Goal: Task Accomplishment & Management: Use online tool/utility

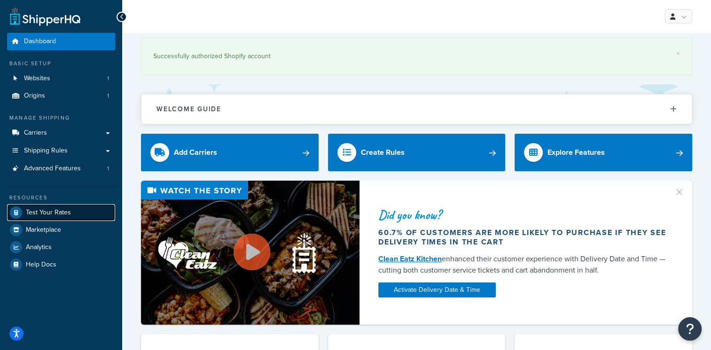
click at [108, 214] on link "Test Your Rates" at bounding box center [61, 212] width 108 height 17
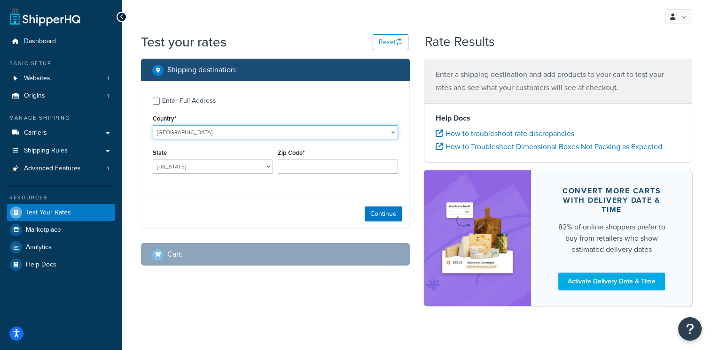
click at [369, 132] on select "[GEOGRAPHIC_DATA] [GEOGRAPHIC_DATA] [GEOGRAPHIC_DATA] [GEOGRAPHIC_DATA] [GEOGRA…" at bounding box center [275, 132] width 245 height 14
select select "AE"
click at [153, 125] on select "[GEOGRAPHIC_DATA] [GEOGRAPHIC_DATA] [GEOGRAPHIC_DATA] [GEOGRAPHIC_DATA] [GEOGRA…" at bounding box center [275, 132] width 245 height 14
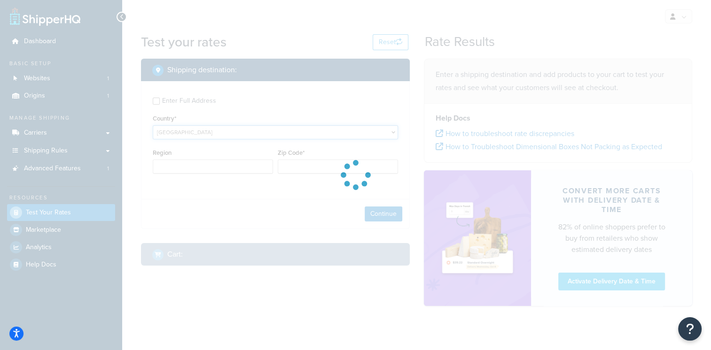
type input "AL"
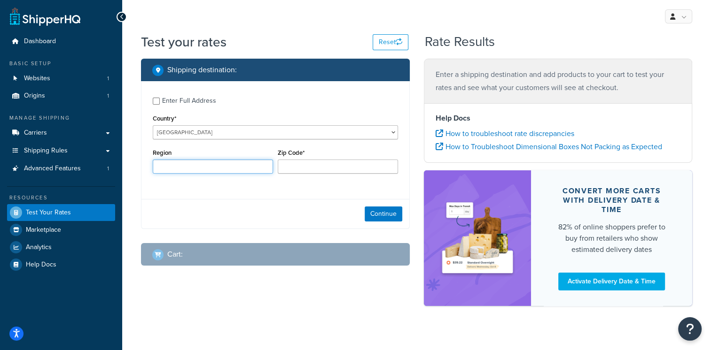
click at [174, 163] on input "Region" at bounding box center [213, 167] width 120 height 14
paste input "Sharjah"
type input "Sharjah"
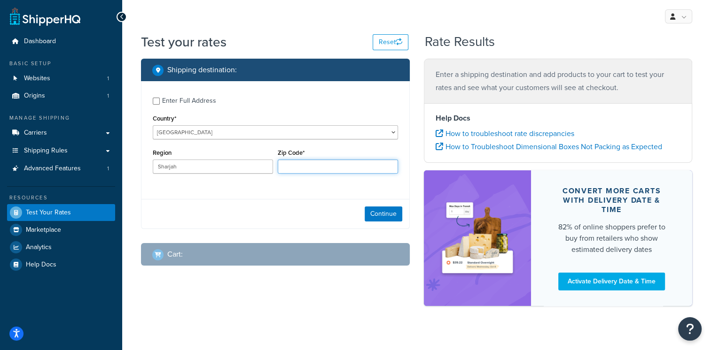
click at [287, 165] on input "Zip Code*" at bounding box center [338, 167] width 120 height 14
paste input "45417"
type input "45417"
click at [375, 218] on button "Continue" at bounding box center [383, 214] width 38 height 15
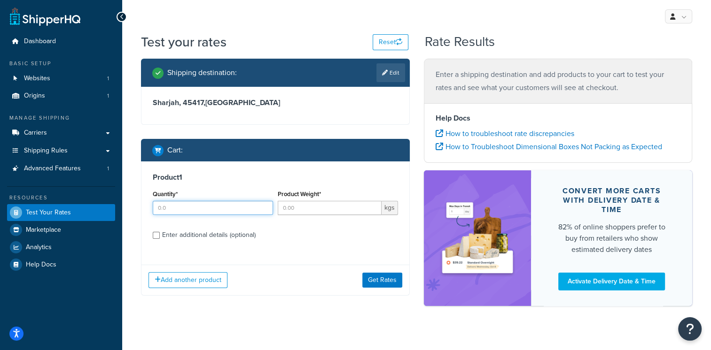
click at [263, 203] on input "Quantity*" at bounding box center [213, 208] width 120 height 14
type input "1"
click at [263, 206] on input "1" at bounding box center [213, 208] width 120 height 14
click at [289, 209] on input "Product Weight*" at bounding box center [330, 208] width 104 height 14
type input "4.4"
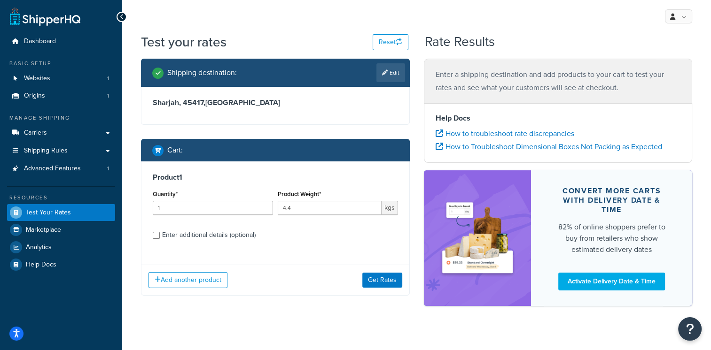
click at [272, 236] on label "Enter additional details (optional)" at bounding box center [280, 234] width 236 height 15
click at [160, 236] on input "Enter additional details (optional)" at bounding box center [156, 235] width 7 height 7
checkbox input "true"
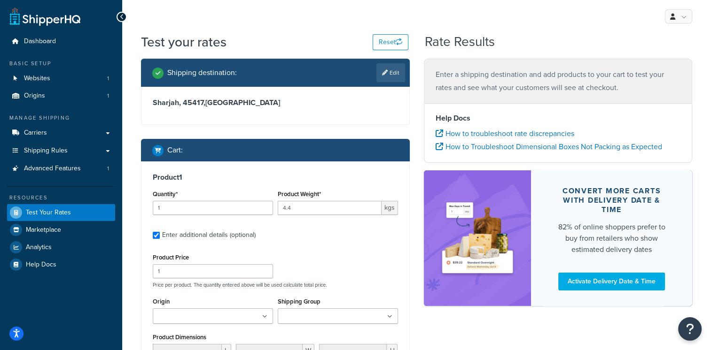
click at [328, 313] on input "Shipping Group" at bounding box center [321, 317] width 83 height 10
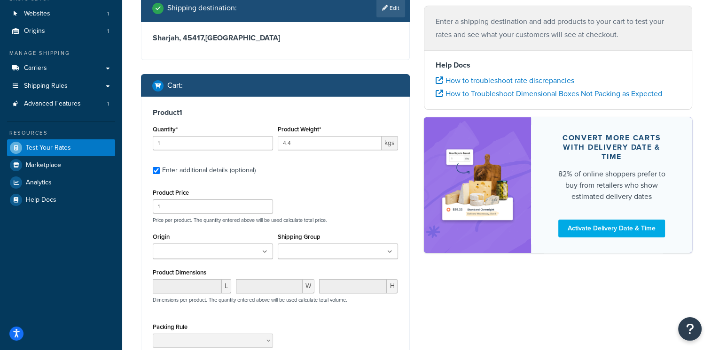
scroll to position [66, 0]
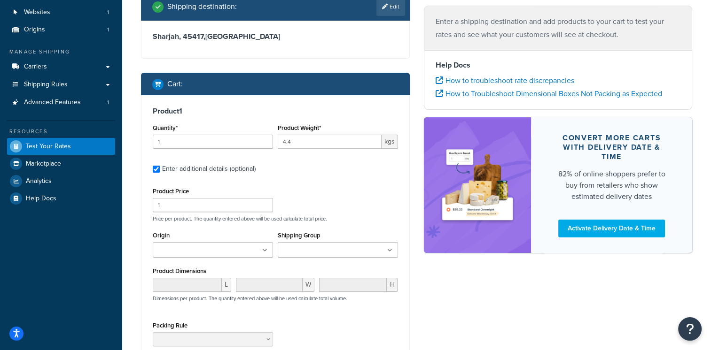
click at [387, 251] on ul at bounding box center [338, 249] width 120 height 15
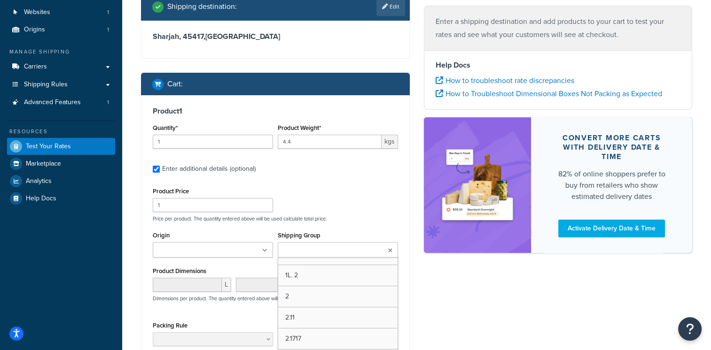
scroll to position [64, 0]
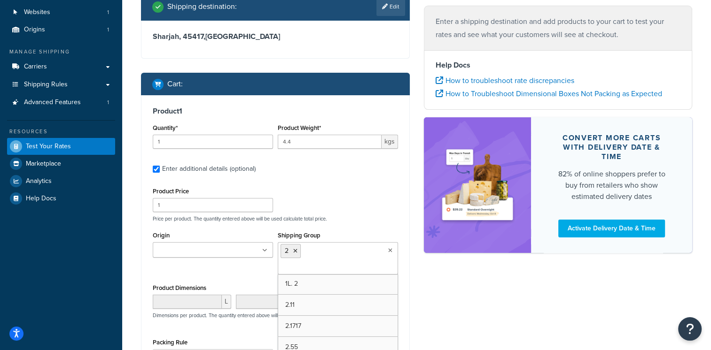
click at [510, 294] on div "Shipping destination : Edit Sharjah, 45417 , [GEOGRAPHIC_DATA] Cart : Product 1…" at bounding box center [416, 218] width 565 height 452
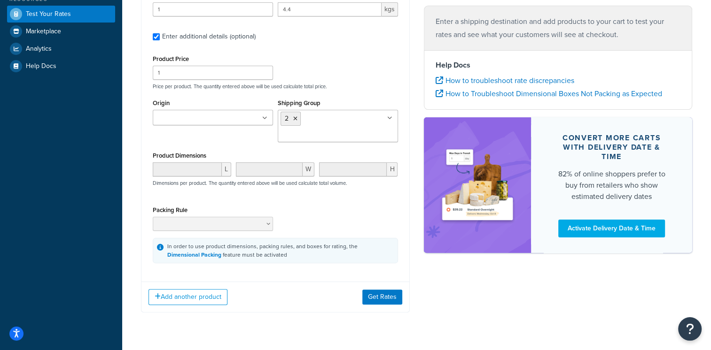
scroll to position [204, 0]
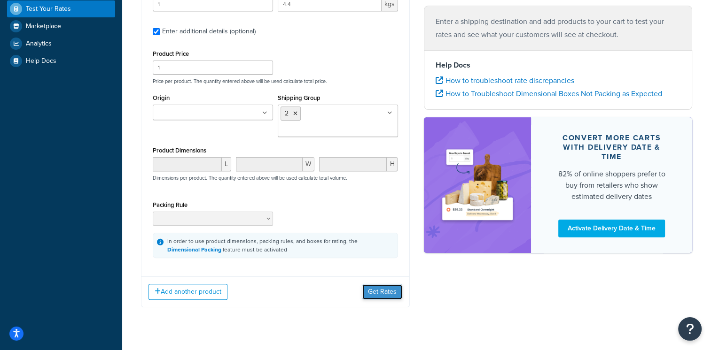
click at [365, 285] on button "Get Rates" at bounding box center [382, 292] width 40 height 15
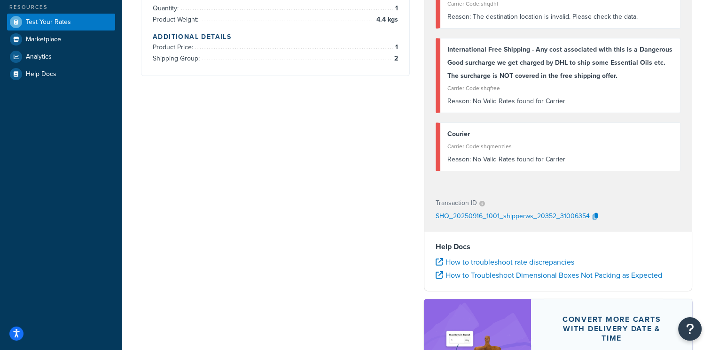
scroll to position [0, 0]
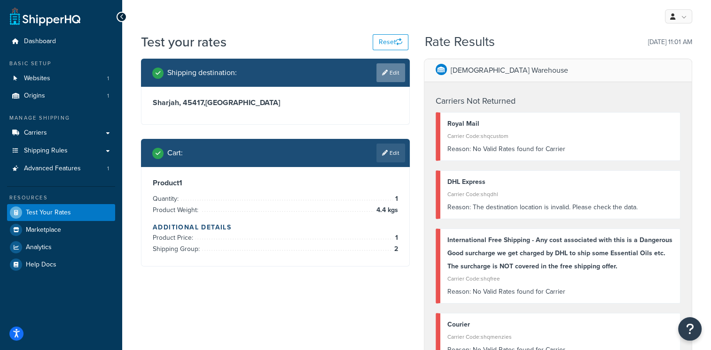
click at [389, 75] on link "Edit" at bounding box center [390, 72] width 29 height 19
select select "AE"
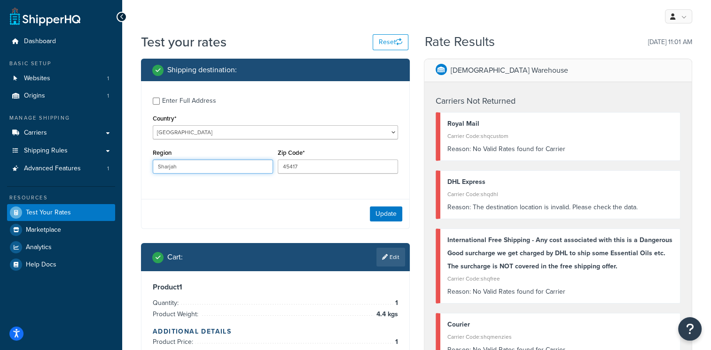
click at [175, 168] on input "Sharjah" at bounding box center [213, 167] width 120 height 14
drag, startPoint x: 175, startPoint y: 168, endPoint x: 143, endPoint y: 165, distance: 32.1
click at [143, 165] on div "Enter Full Address Country* [GEOGRAPHIC_DATA] [GEOGRAPHIC_DATA] [GEOGRAPHIC_DAT…" at bounding box center [275, 136] width 268 height 111
click at [183, 172] on input "Sharjah" at bounding box center [213, 167] width 120 height 14
drag, startPoint x: 183, startPoint y: 169, endPoint x: 33, endPoint y: 166, distance: 149.8
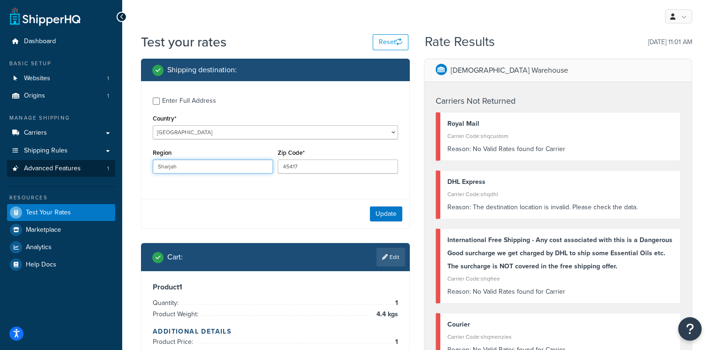
click at [33, 166] on div "Dashboard Basic Setup Websites 1 Origins 1 Manage Shipping Carriers Carriers Al…" at bounding box center [355, 341] width 711 height 682
paste input "[GEOGRAPHIC_DATA]"
type input "[GEOGRAPHIC_DATA]"
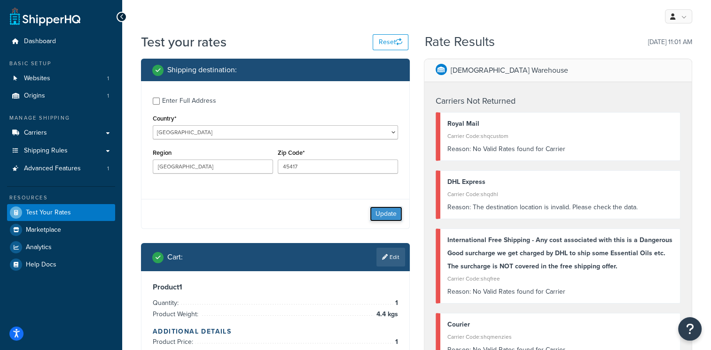
click at [391, 209] on button "Update" at bounding box center [386, 214] width 32 height 15
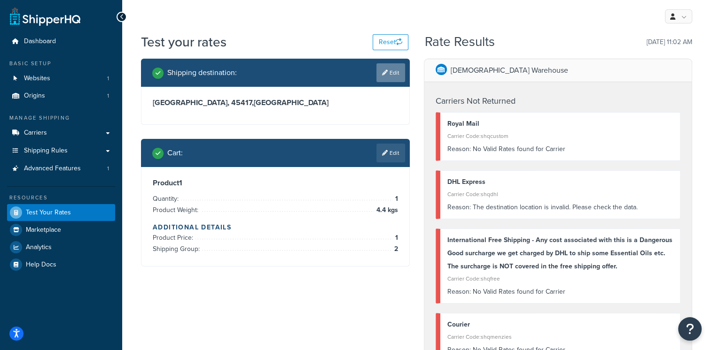
click at [389, 68] on link "Edit" at bounding box center [390, 72] width 29 height 19
select select "AE"
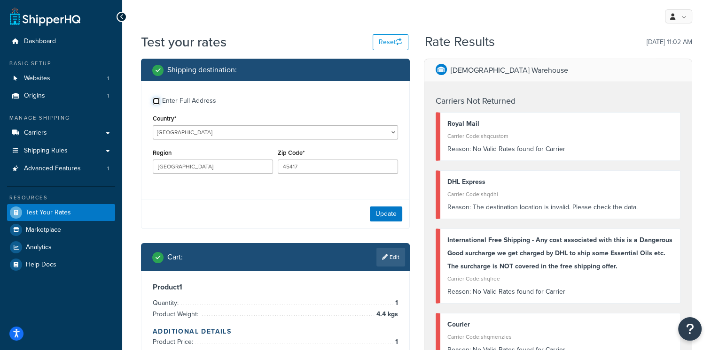
click at [157, 100] on input "Enter Full Address" at bounding box center [156, 101] width 7 height 7
checkbox input "true"
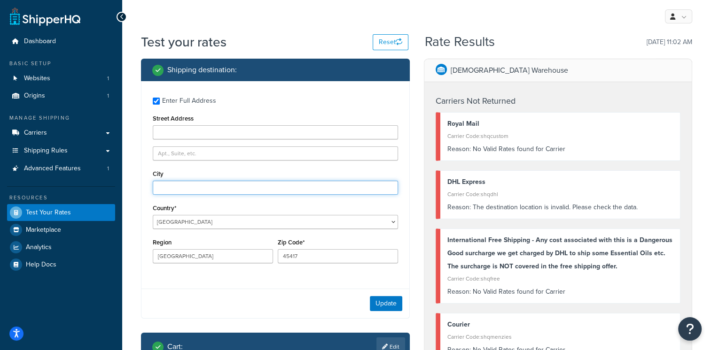
click at [175, 186] on input "City" at bounding box center [275, 188] width 245 height 14
paste input "Sharjah"
type input "Sharjah"
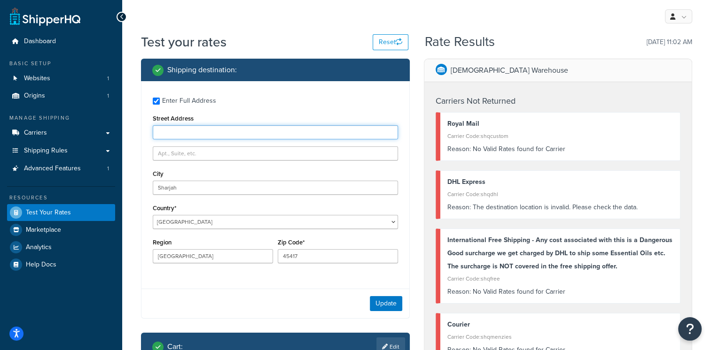
click at [171, 131] on input "Street Address" at bounding box center [275, 132] width 245 height 14
paste input "[GEOGRAPHIC_DATA]"
type input "[GEOGRAPHIC_DATA]"
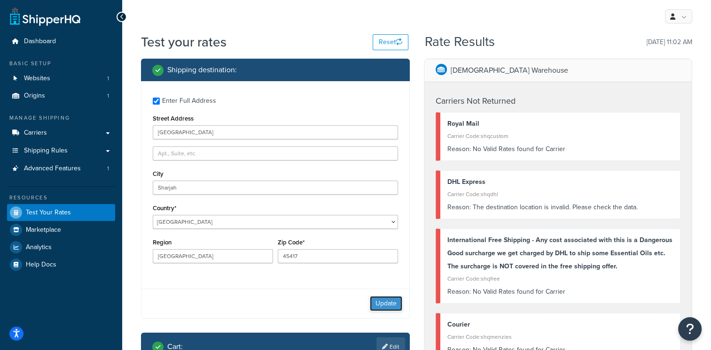
click at [370, 307] on button "Update" at bounding box center [386, 303] width 32 height 15
